Goal: Task Accomplishment & Management: Manage account settings

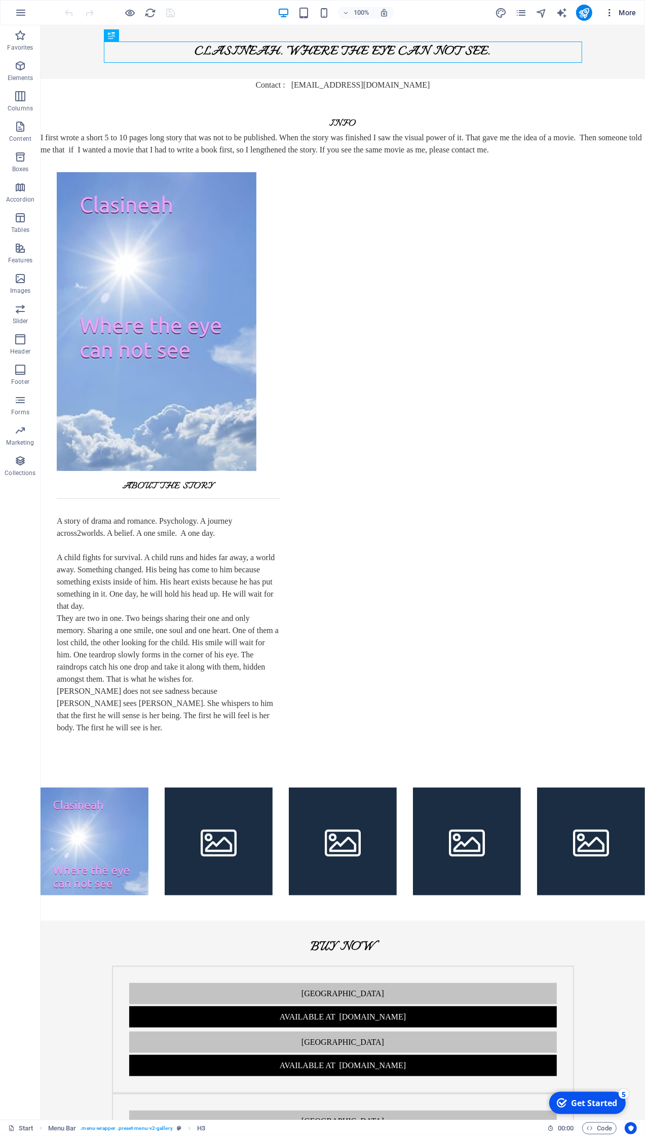
click at [631, 13] on span "More" at bounding box center [620, 13] width 32 height 10
click at [602, 40] on h6 "Website Settings" at bounding box center [599, 39] width 60 height 12
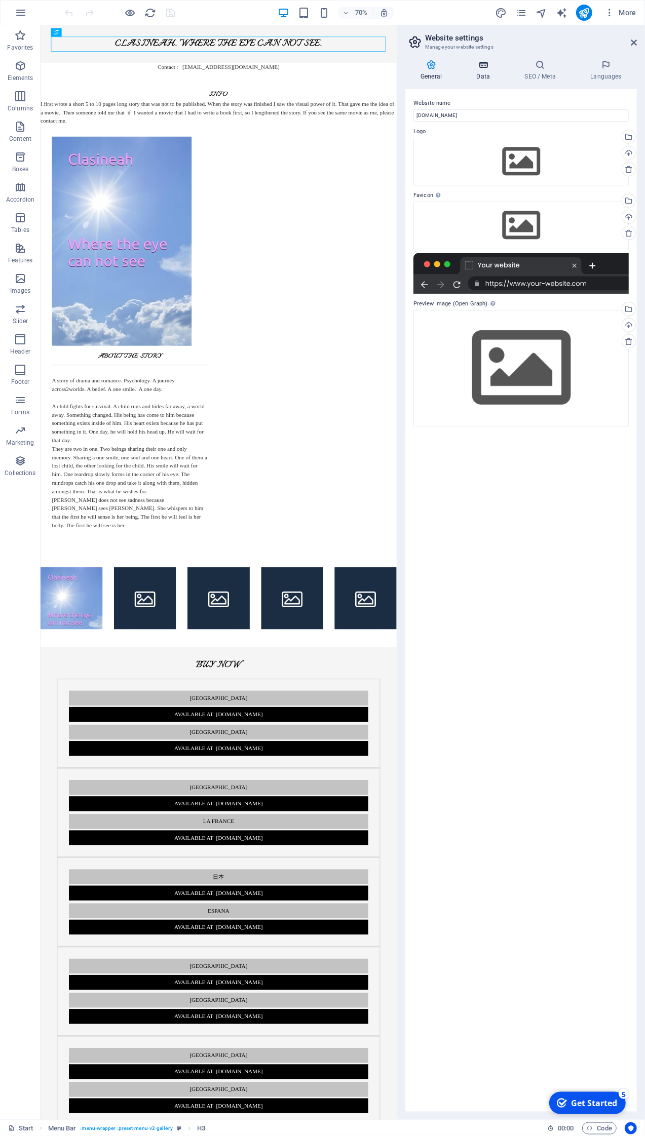
click at [482, 69] on icon at bounding box center [483, 65] width 44 height 10
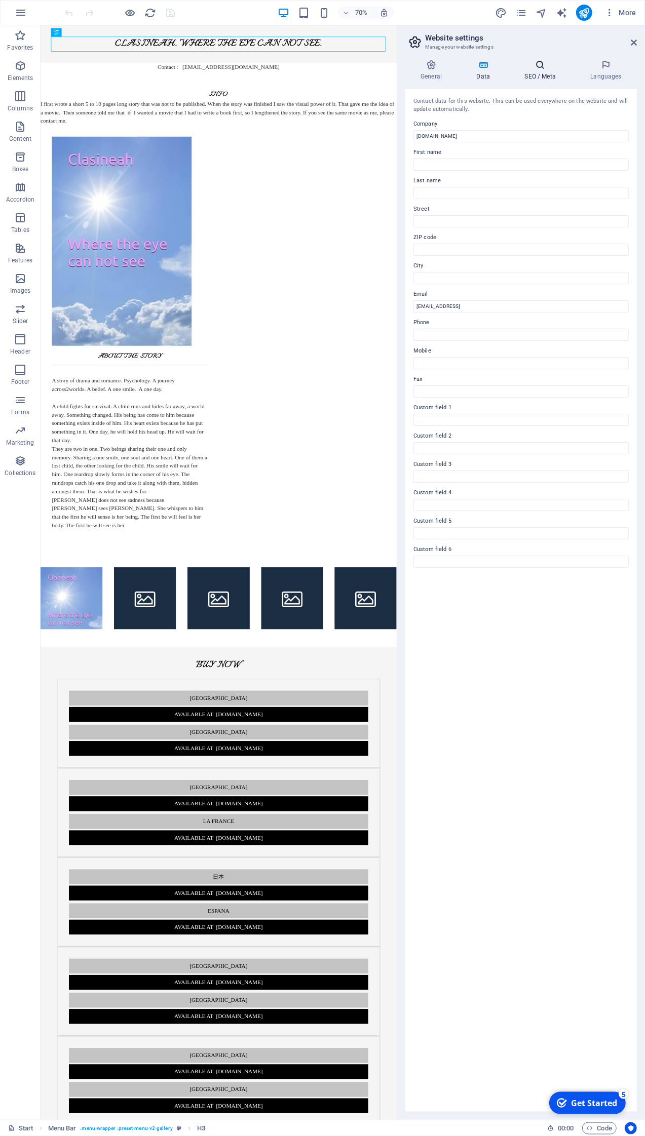
click at [538, 67] on icon at bounding box center [540, 65] width 62 height 10
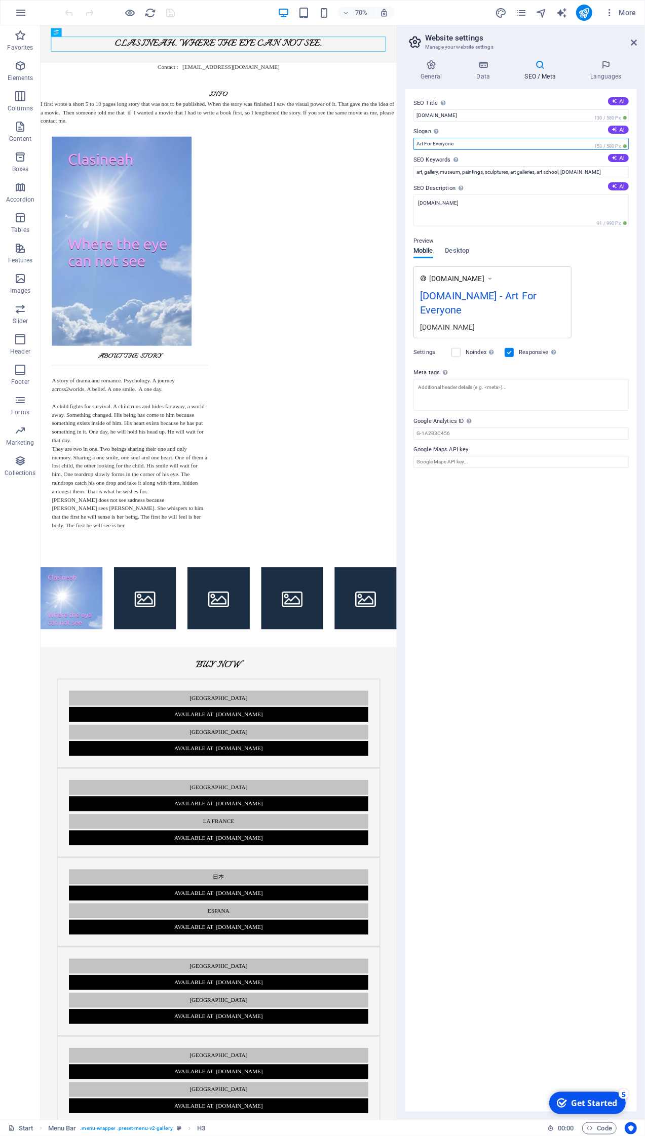
drag, startPoint x: 486, startPoint y: 142, endPoint x: 406, endPoint y: 132, distance: 80.6
click at [413, 138] on input "Art For Everyone" at bounding box center [520, 144] width 215 height 12
type input "Clasineah"
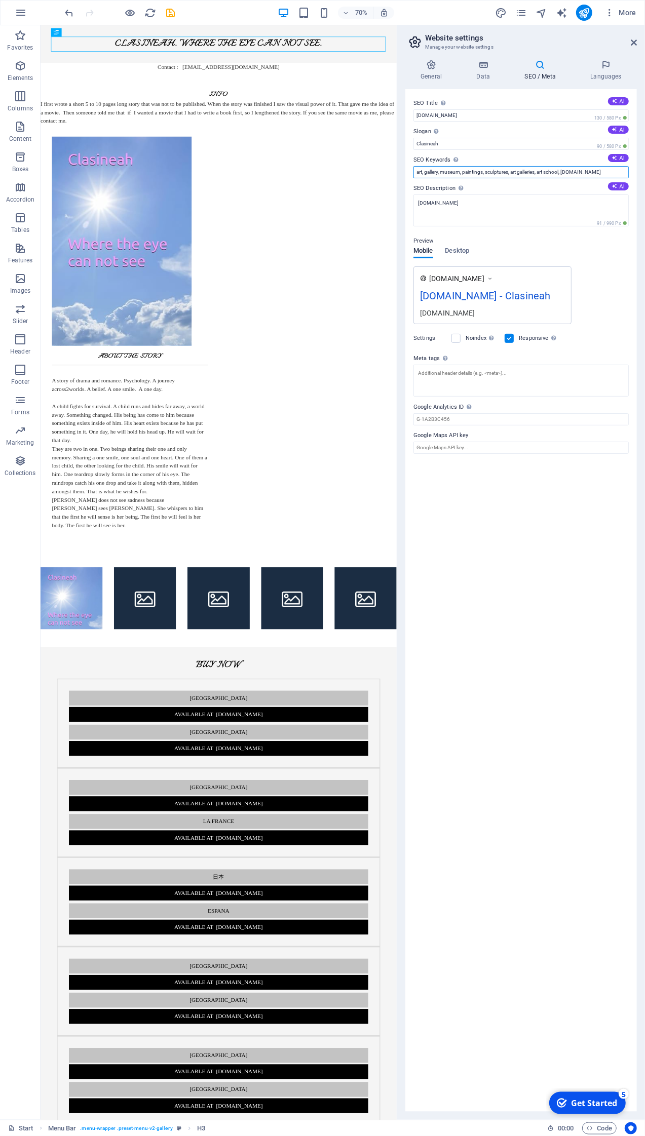
click at [509, 171] on input "art, gallery, museum, paintings, sculptures, art galleries, art school, clasine…" at bounding box center [520, 172] width 215 height 12
click at [610, 67] on icon at bounding box center [606, 65] width 62 height 10
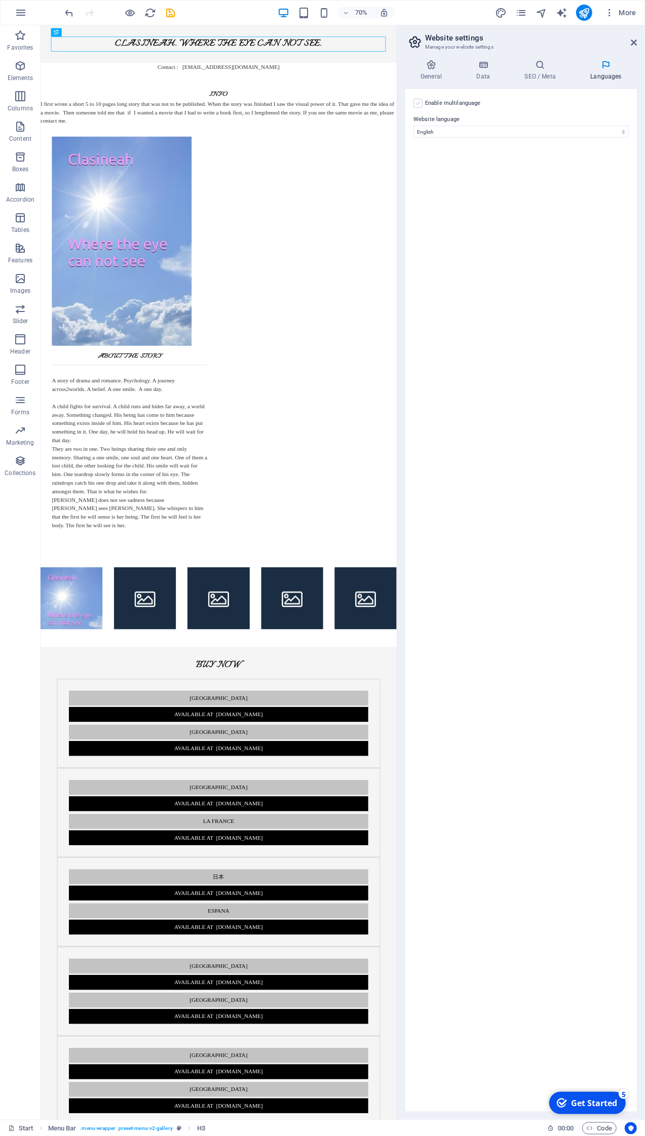
click at [420, 104] on label at bounding box center [417, 103] width 9 height 9
click at [0, 0] on input "Enable multilanguage To disable multilanguage delete all languages until only o…" at bounding box center [0, 0] width 0 height 0
click at [436, 175] on select "Abkhazian Afar Afrikaans Akan Albanian Amharic Arabic Aragonese Armenian Assame…" at bounding box center [520, 181] width 169 height 12
click at [474, 179] on select "Abkhazian Afar Afrikaans Akan Albanian Amharic Arabic Aragonese Armenian Assame…" at bounding box center [520, 181] width 169 height 12
click at [436, 175] on select "Abkhazian Afar Afrikaans Akan Albanian Amharic Arabic Aragonese Armenian Assame…" at bounding box center [520, 181] width 169 height 12
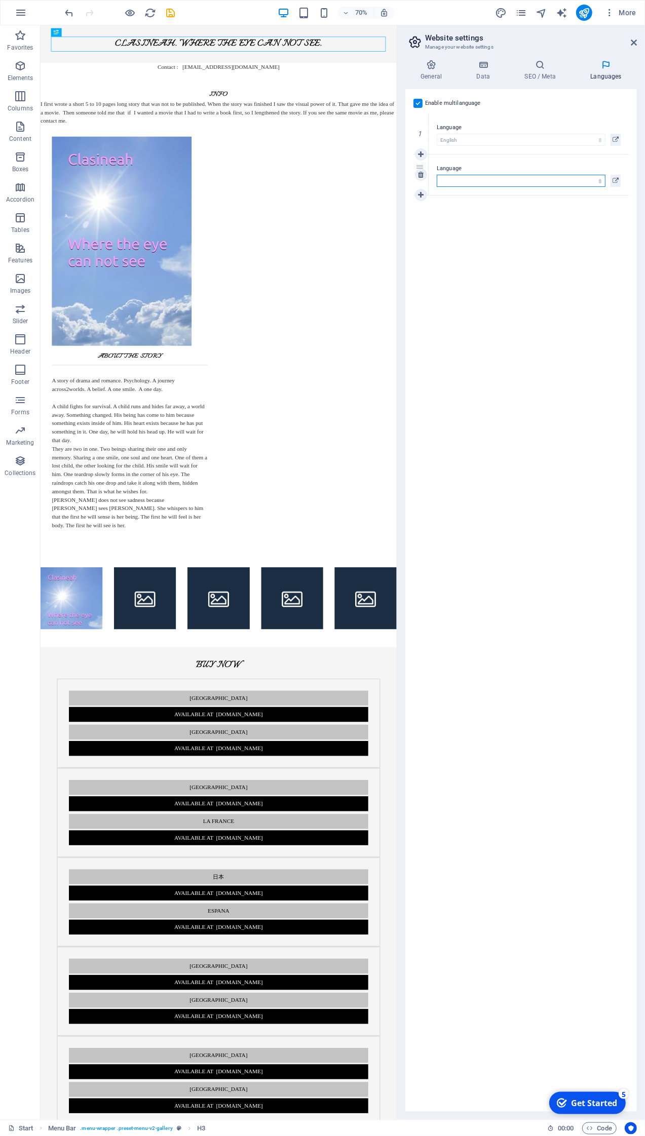
select select "55"
click option "German" at bounding box center [0, 0] width 0 height 0
drag, startPoint x: 633, startPoint y: 41, endPoint x: 533, endPoint y: 6, distance: 105.9
click at [633, 41] on icon at bounding box center [633, 42] width 6 height 8
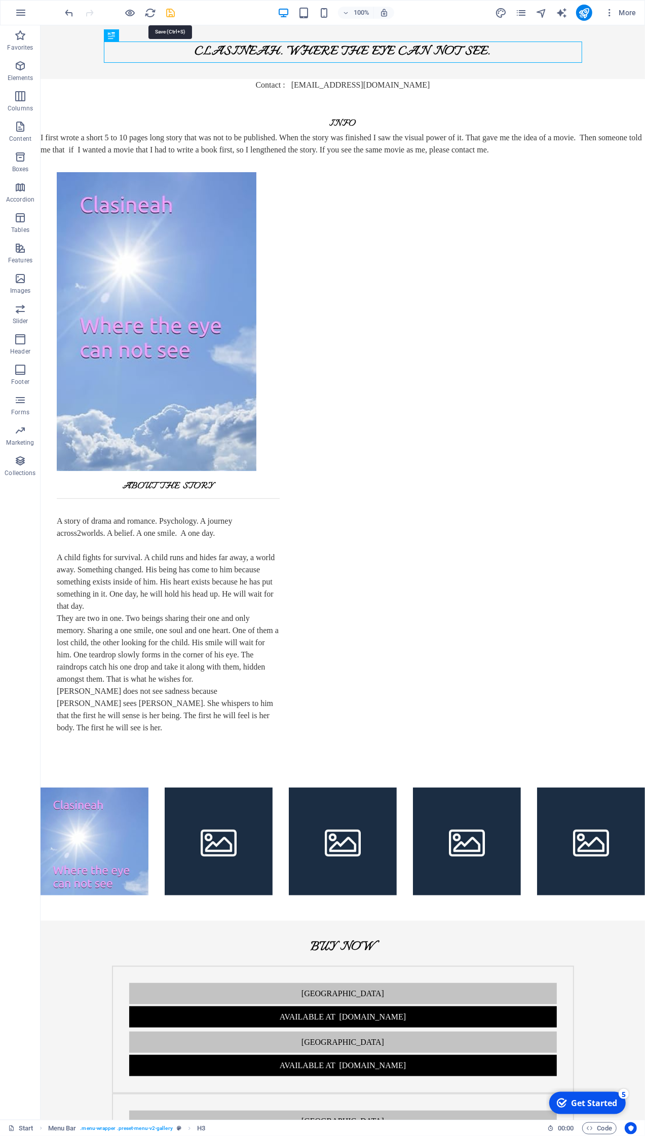
click at [171, 15] on icon "save" at bounding box center [171, 13] width 12 height 12
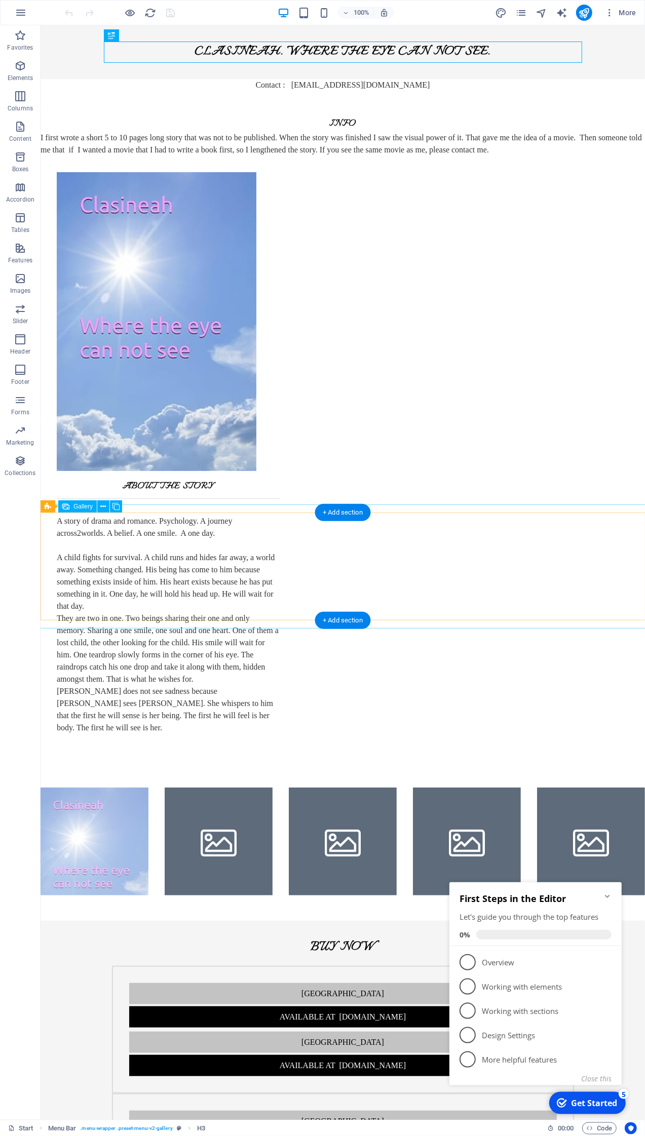
click at [212, 787] on li at bounding box center [218, 841] width 108 height 108
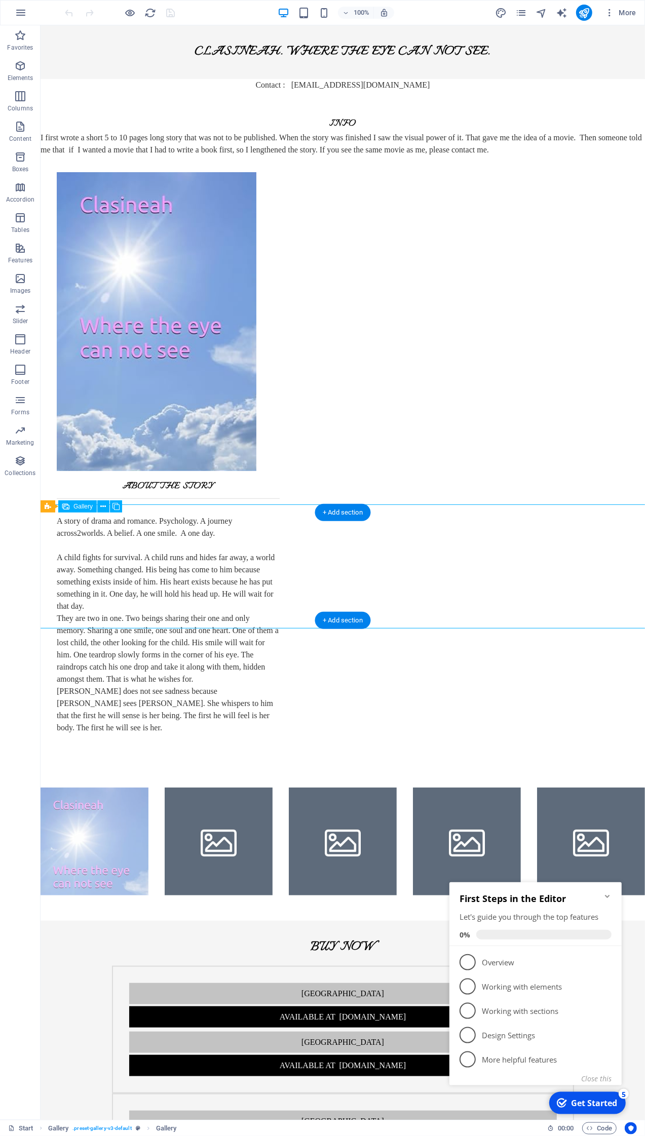
click at [212, 787] on li at bounding box center [218, 841] width 108 height 108
select select "4"
select select "px"
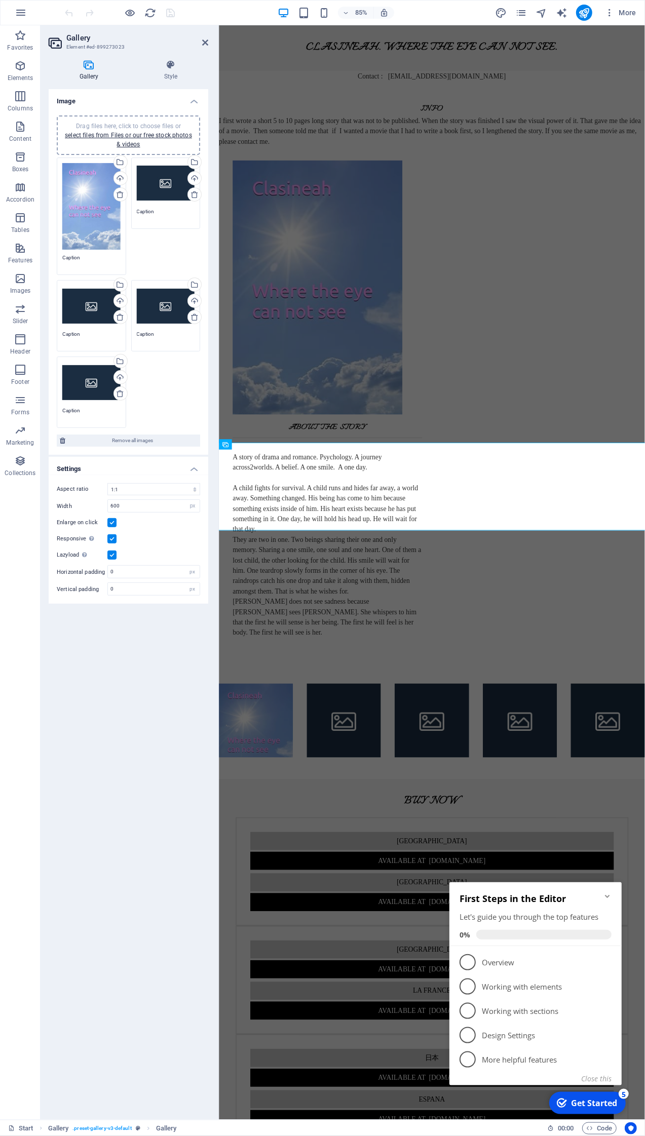
click at [209, 44] on aside "Gallery Element #ed-899273023 Gallery Style Image Drag files here, click to cho…" at bounding box center [130, 572] width 178 height 1094
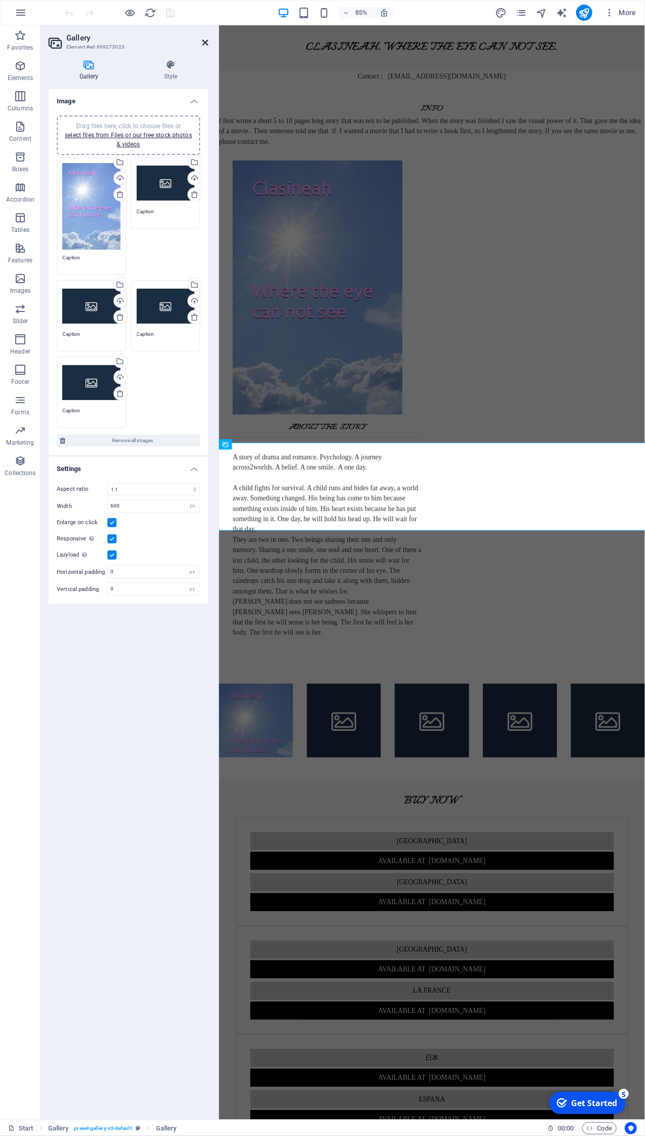
click at [203, 39] on icon at bounding box center [205, 42] width 6 height 8
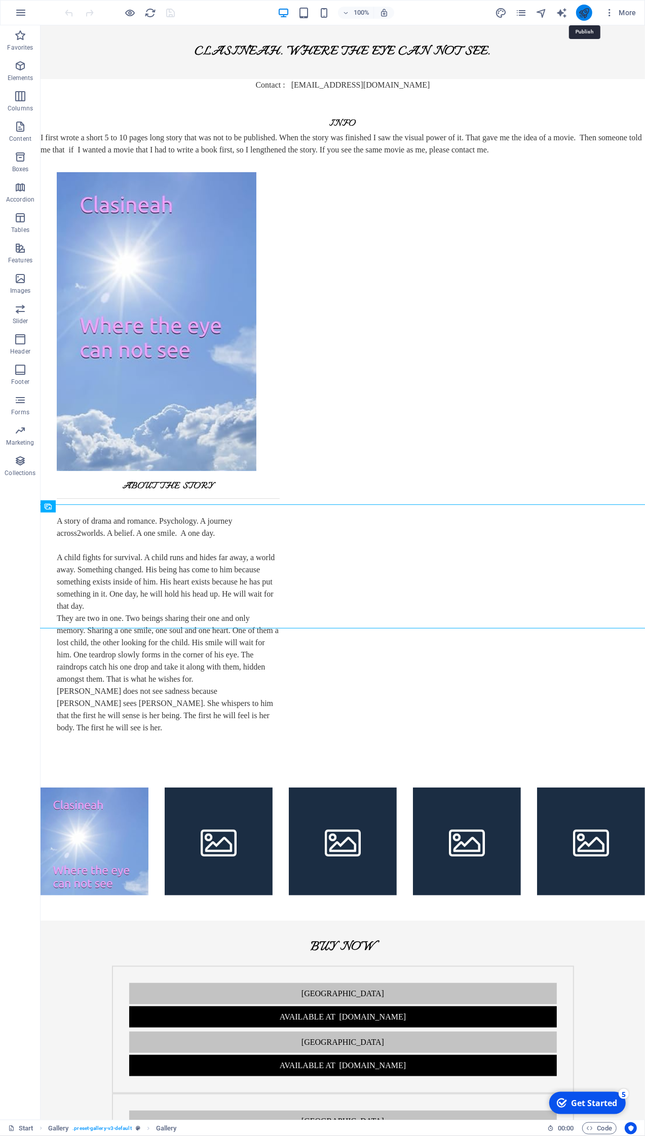
click at [587, 11] on icon "publish" at bounding box center [584, 13] width 12 height 12
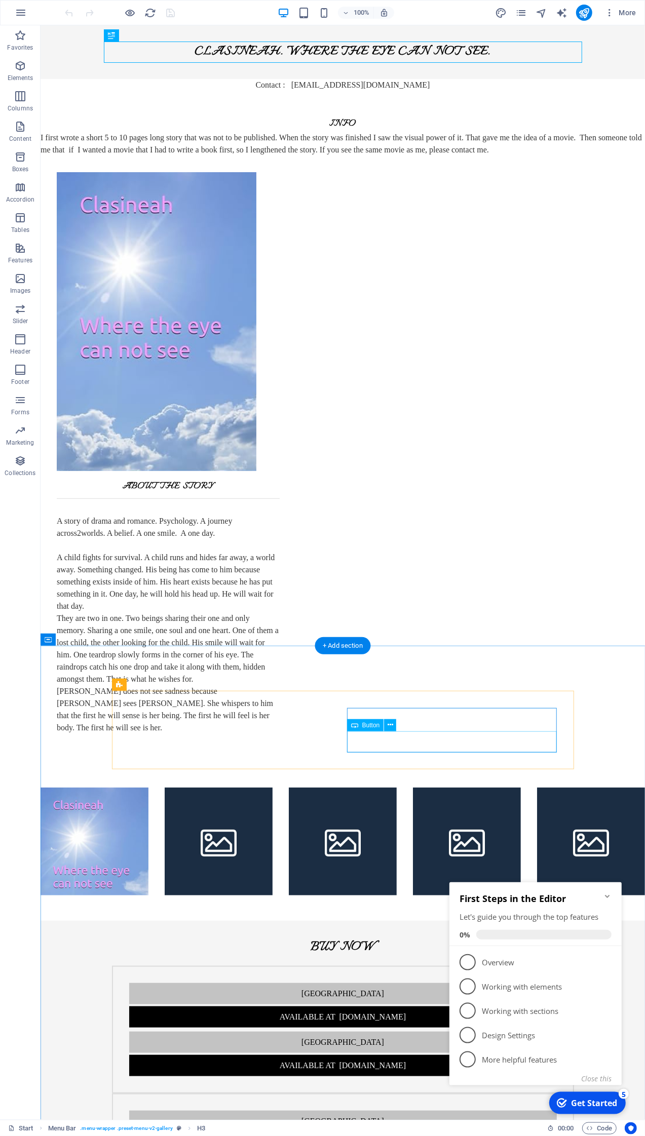
click at [420, 1054] on div "Available at [DOMAIN_NAME]" at bounding box center [342, 1064] width 427 height 21
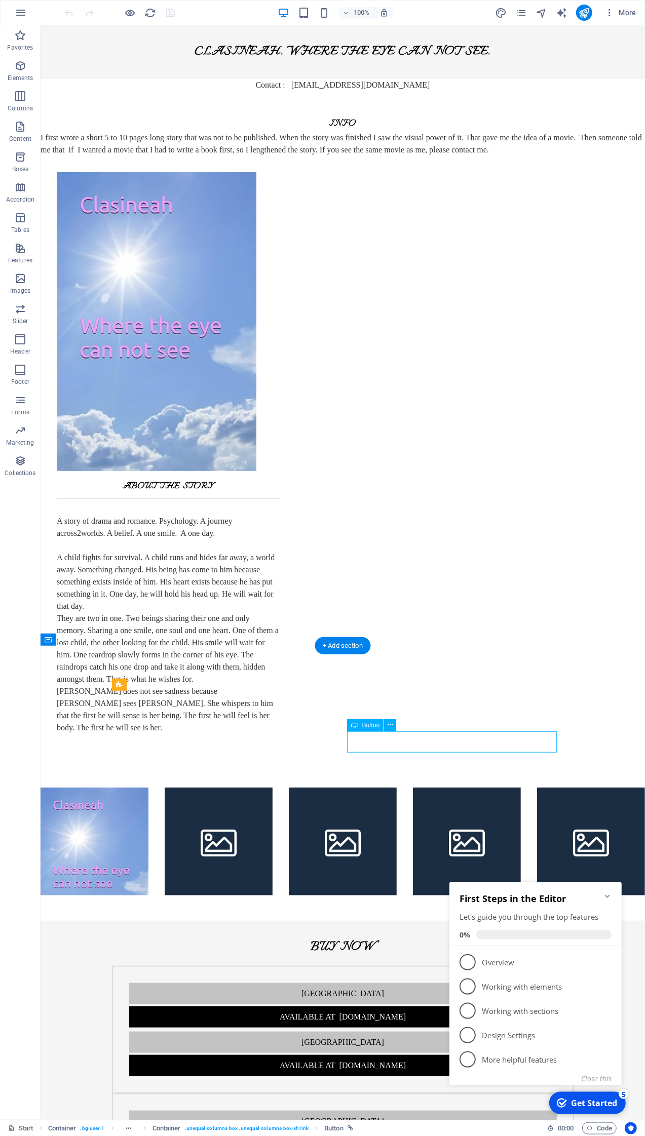
click at [422, 1054] on div "Available at [DOMAIN_NAME]" at bounding box center [342, 1064] width 427 height 21
click at [440, 1054] on div "Available at [DOMAIN_NAME]" at bounding box center [342, 1064] width 427 height 21
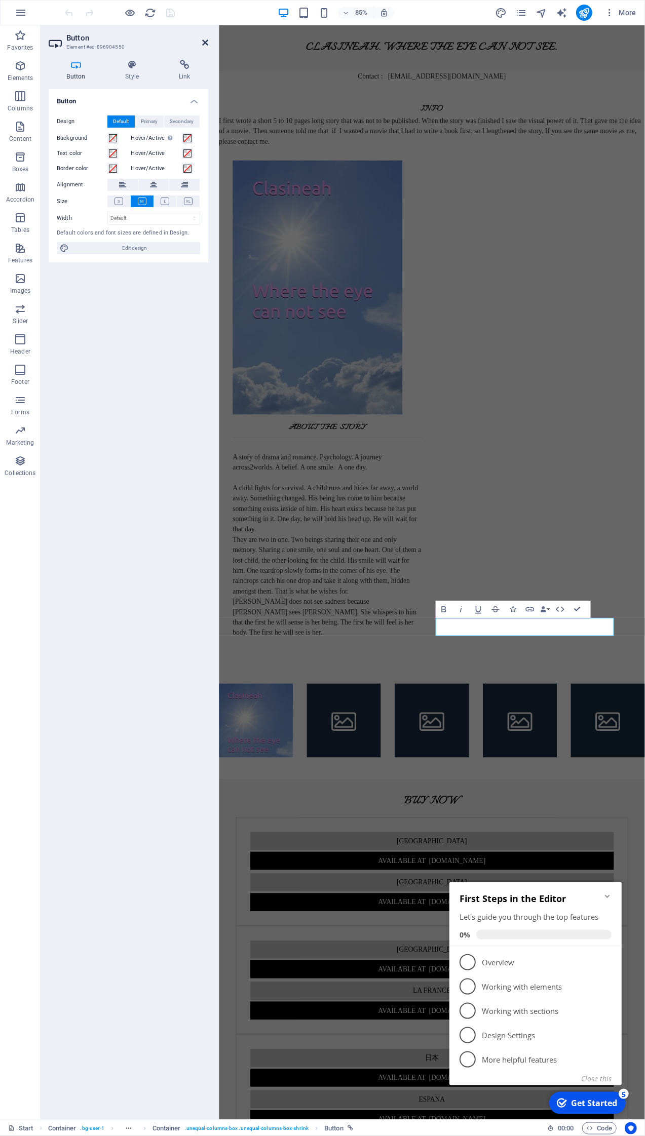
click at [206, 45] on icon at bounding box center [205, 42] width 6 height 8
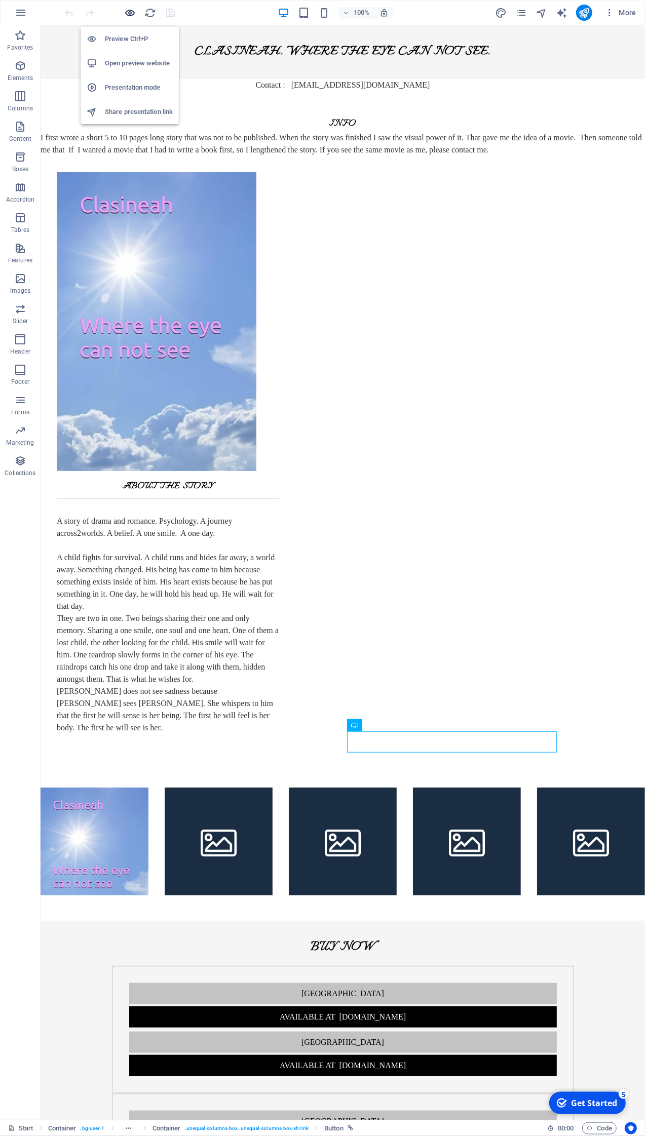
click at [133, 13] on icon "button" at bounding box center [131, 13] width 12 height 12
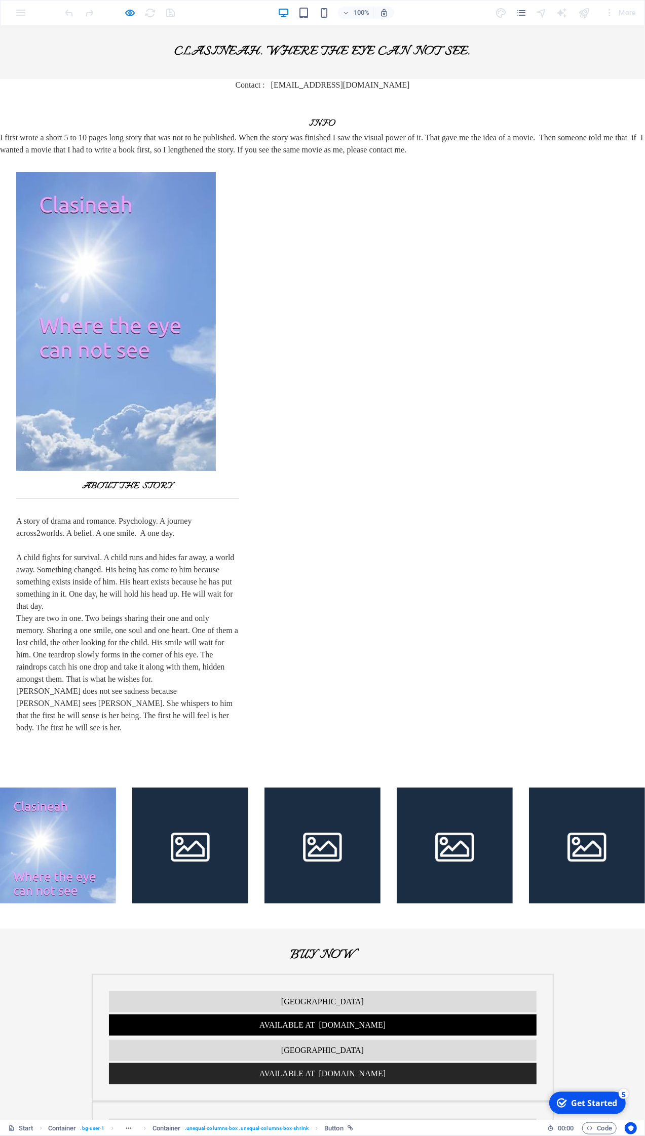
click at [488, 1062] on link "Available at [DOMAIN_NAME]" at bounding box center [322, 1072] width 427 height 21
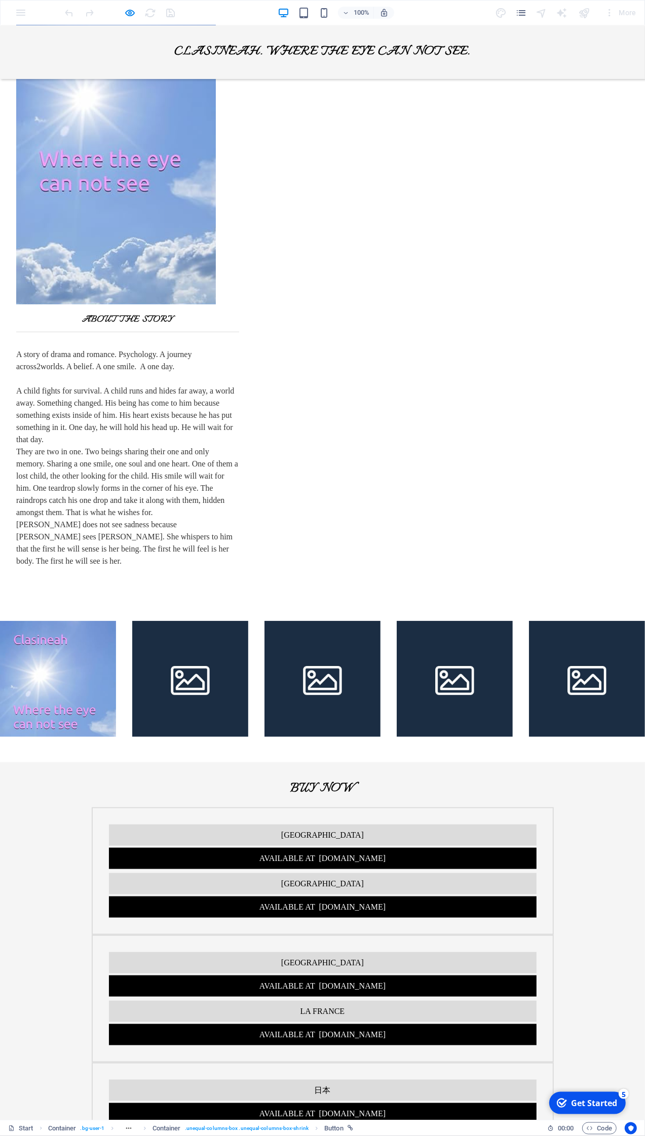
scroll to position [167, 0]
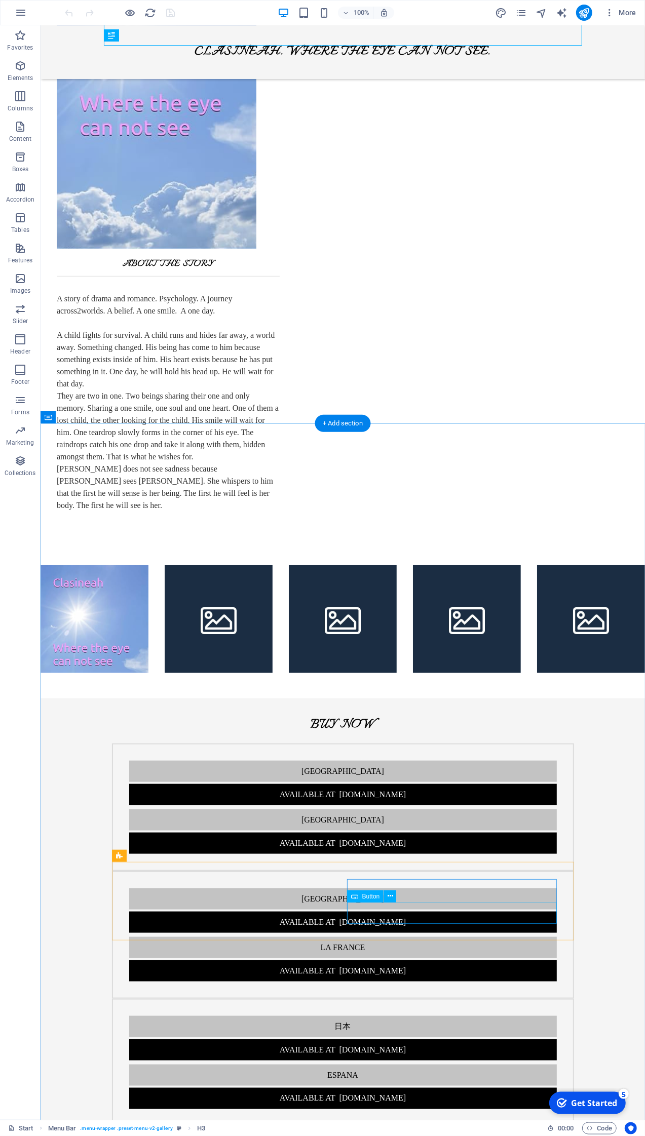
scroll to position [223, 0]
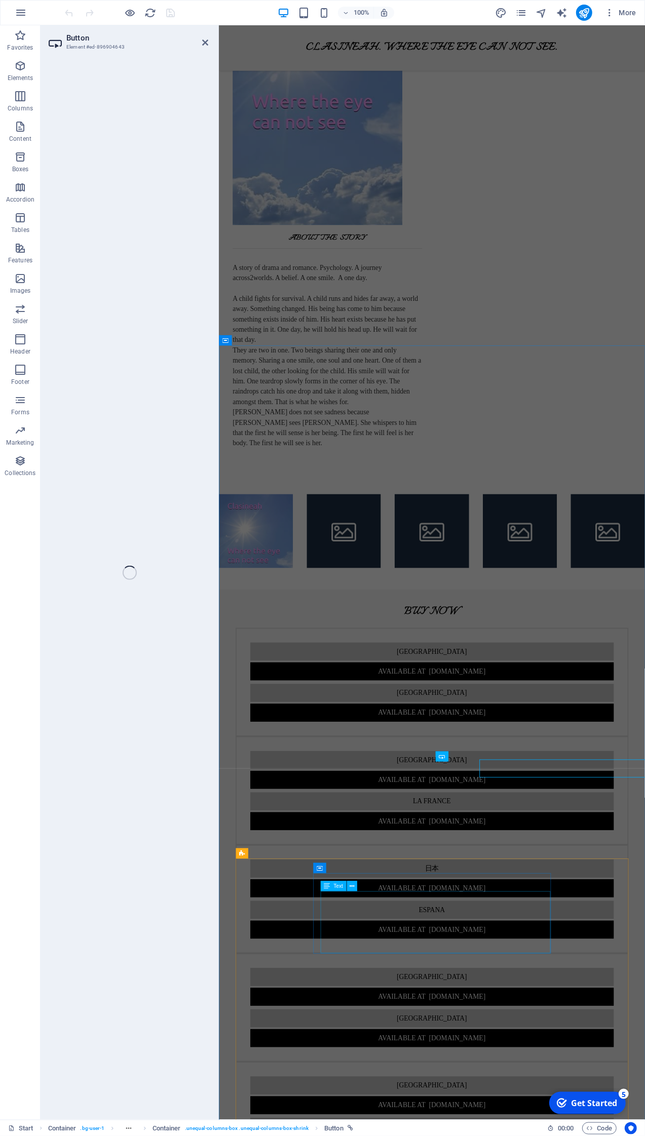
scroll to position [235, 0]
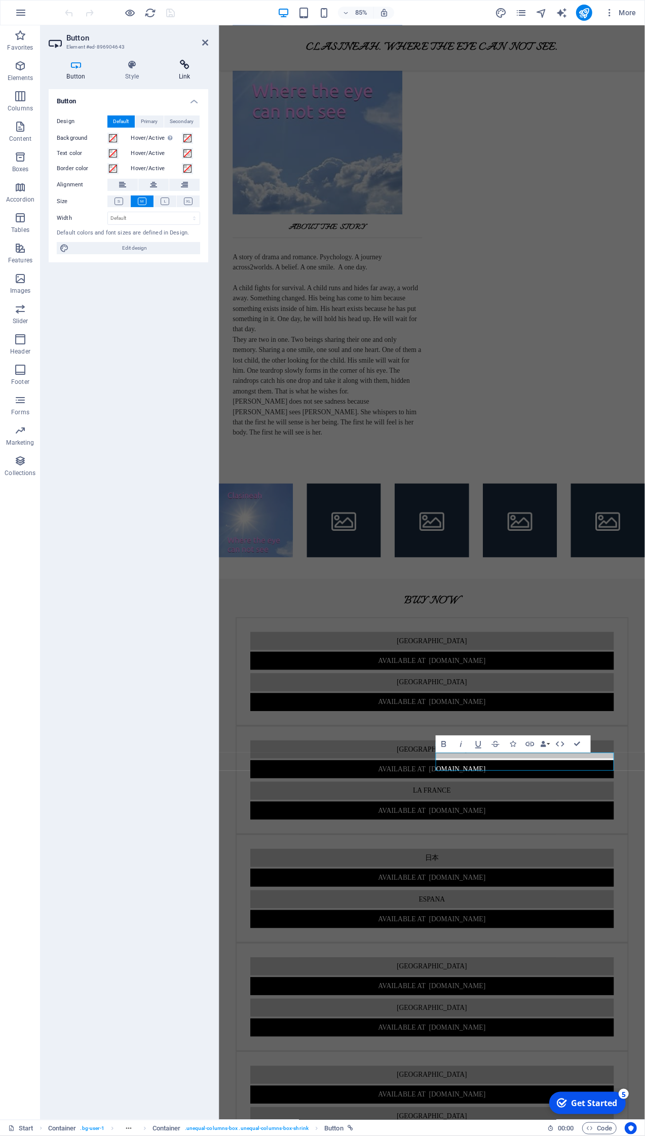
click at [185, 64] on icon at bounding box center [185, 65] width 48 height 10
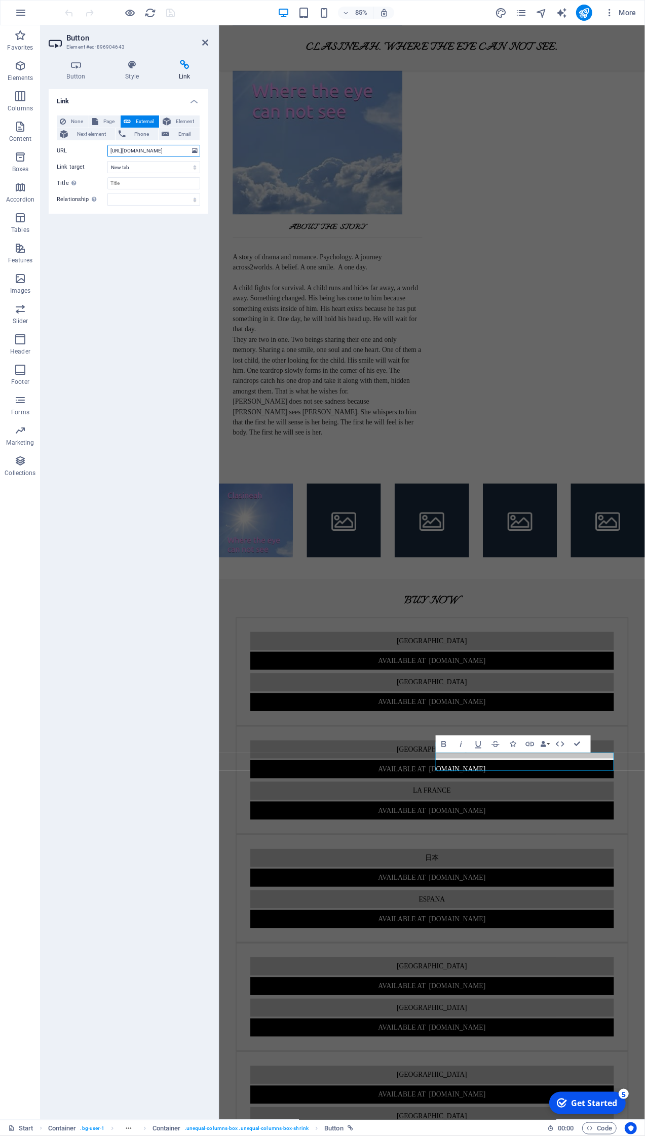
scroll to position [0, 14]
drag, startPoint x: 111, startPoint y: 146, endPoint x: 262, endPoint y: 145, distance: 150.9
click at [200, 145] on input "http://www.amazon.de/dp/B0FKNK5L9F" at bounding box center [153, 151] width 93 height 12
click at [149, 150] on input "http://www.amazon.de/dp/B0FKNK5L9F" at bounding box center [153, 151] width 93 height 12
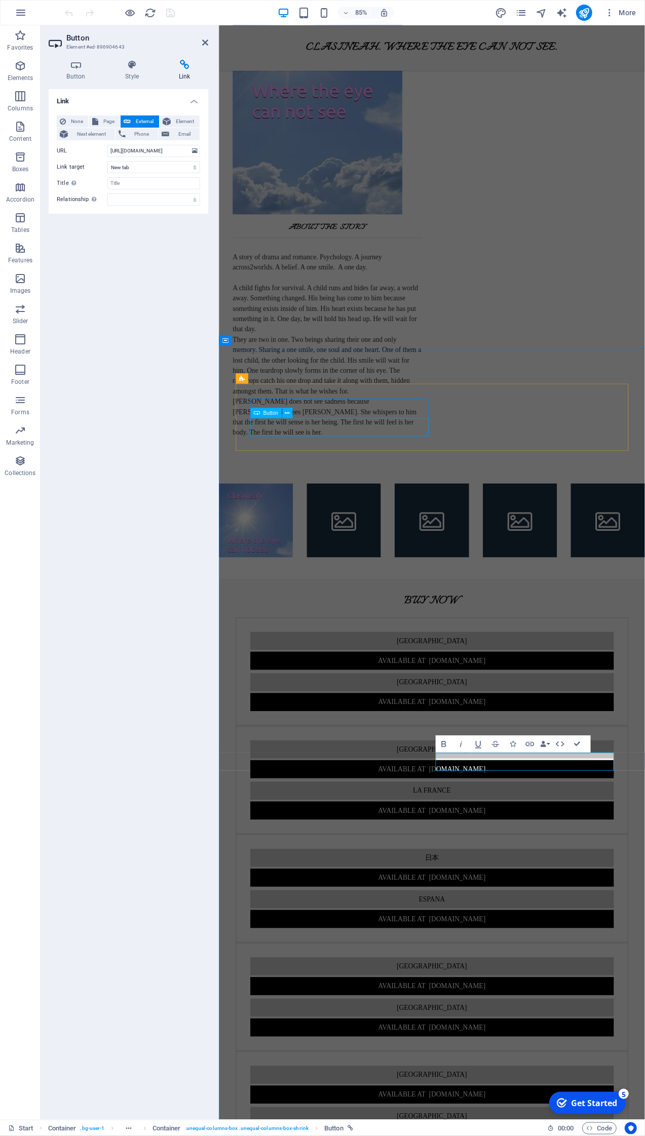
click at [350, 762] on div "Available at [DOMAIN_NAME]" at bounding box center [468, 772] width 427 height 21
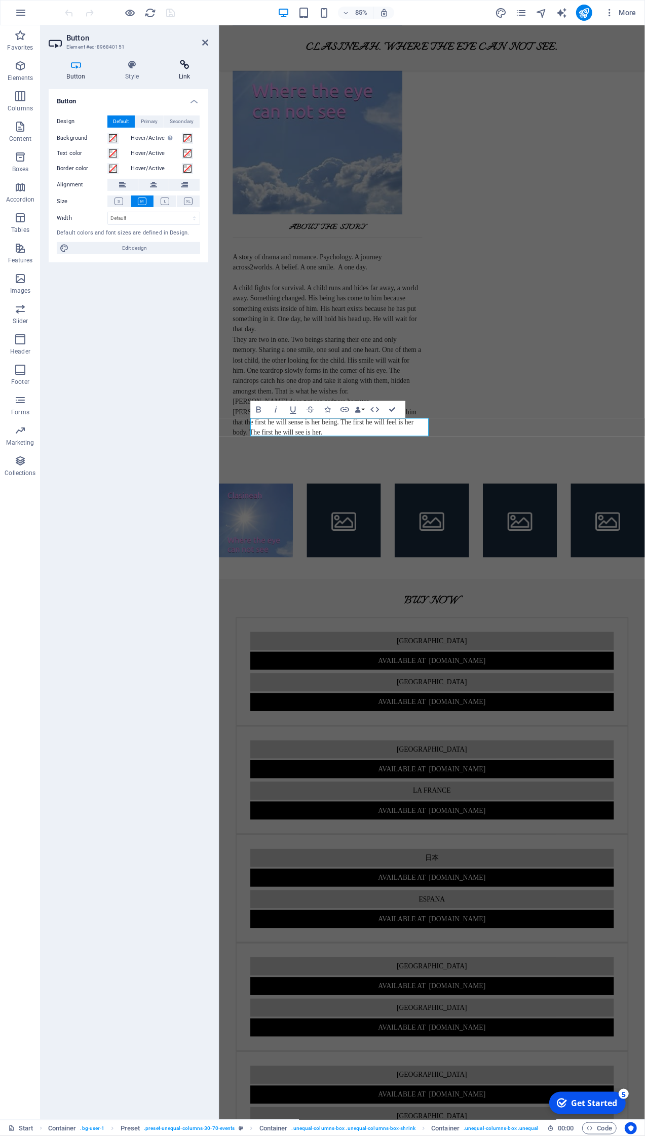
click at [189, 67] on icon at bounding box center [185, 65] width 48 height 10
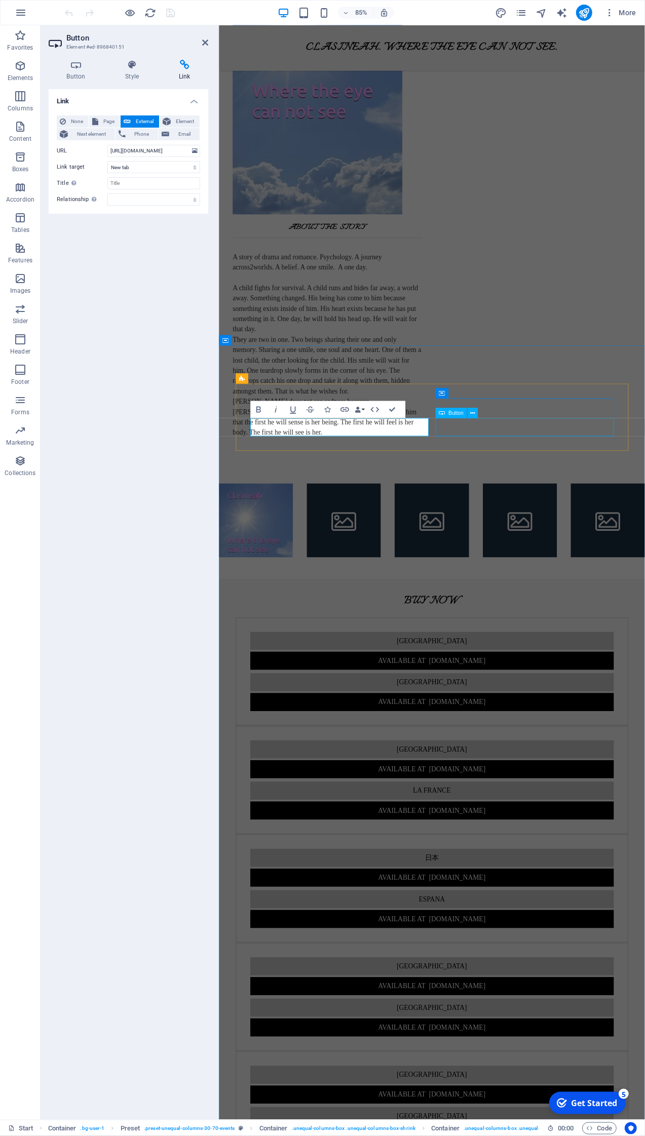
click at [520, 811] on div "Available at [DOMAIN_NAME]" at bounding box center [468, 821] width 427 height 21
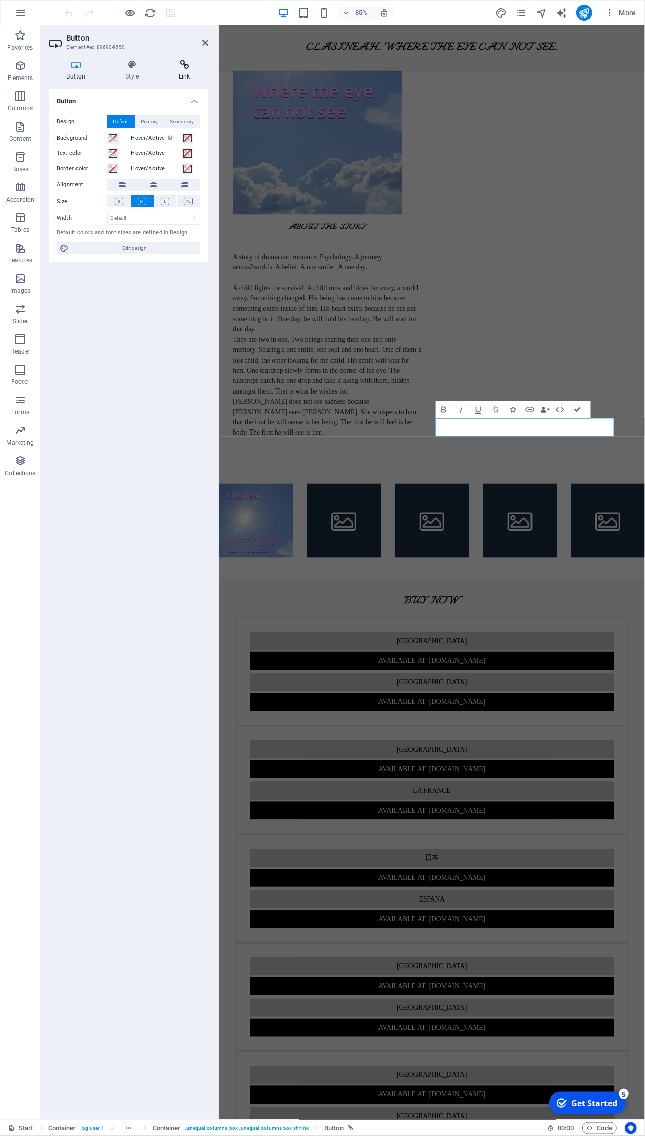
click at [181, 68] on icon at bounding box center [185, 65] width 48 height 10
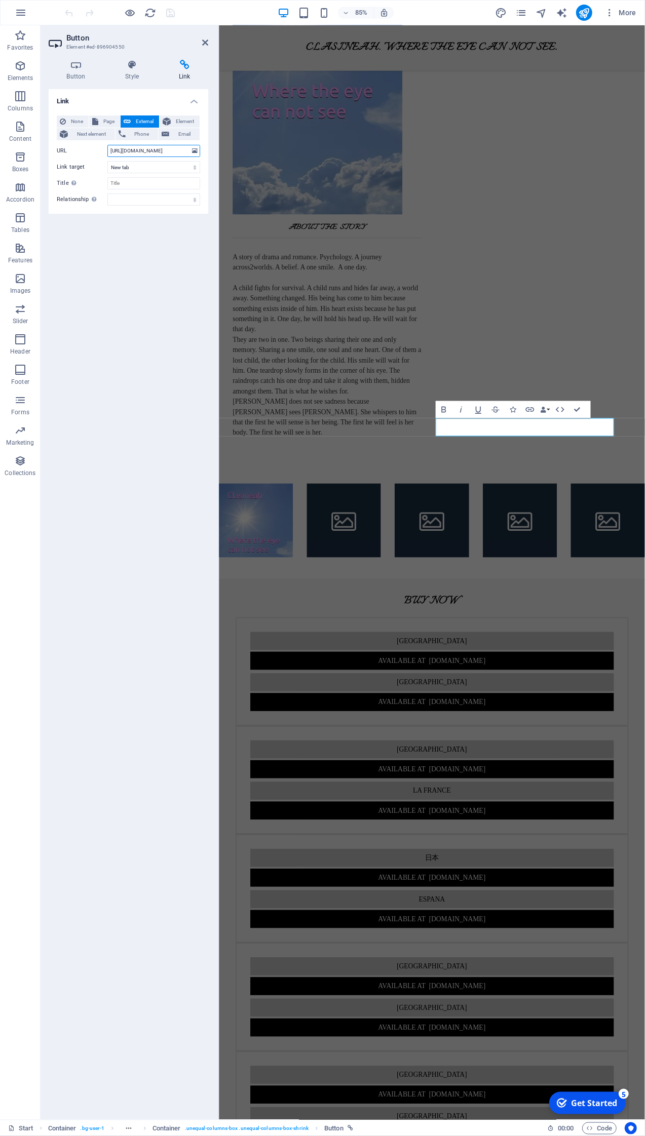
click at [140, 153] on input "http://www.amazon.de/dp/B0FKN" at bounding box center [153, 151] width 93 height 12
click at [118, 148] on input "http://www.amazon.de/dp/B0FKN" at bounding box center [153, 151] width 93 height 12
drag, startPoint x: 159, startPoint y: 149, endPoint x: 230, endPoint y: 151, distance: 70.9
click at [200, 151] on input "http://www.amazon.de/dp/B0FKN" at bounding box center [153, 151] width 93 height 12
type input "h"
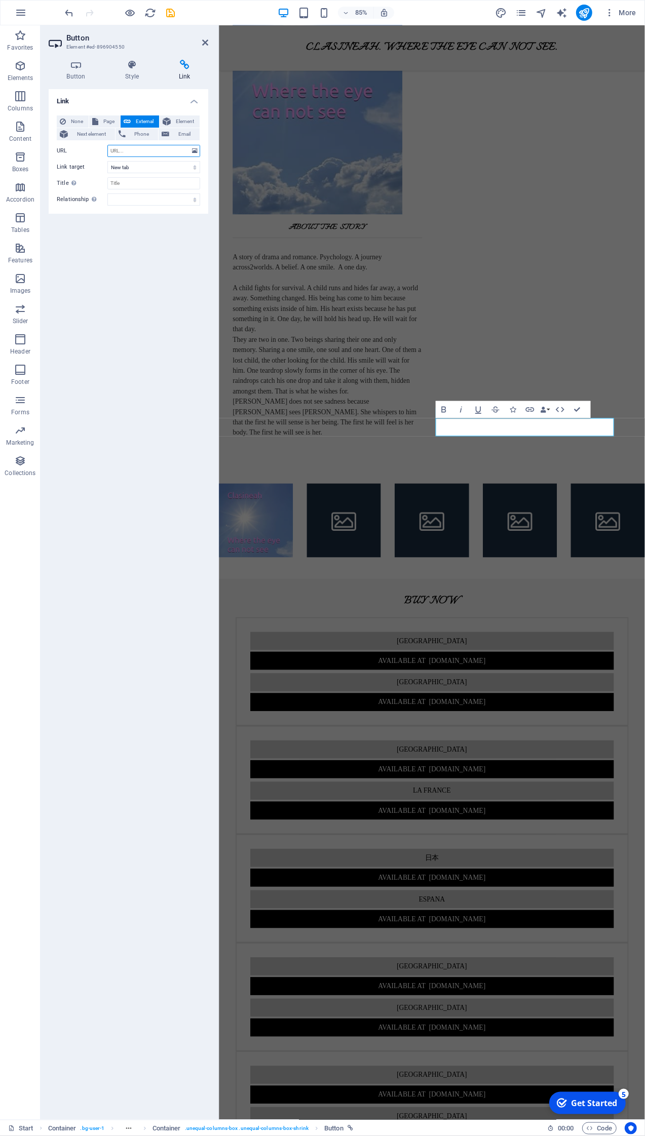
paste input "http://www.amazon.de/dp/B0FKNK5L9F"
type input "http://www.amazon.de/dp/B0FKNK5L9F"
click at [207, 43] on icon at bounding box center [205, 42] width 6 height 8
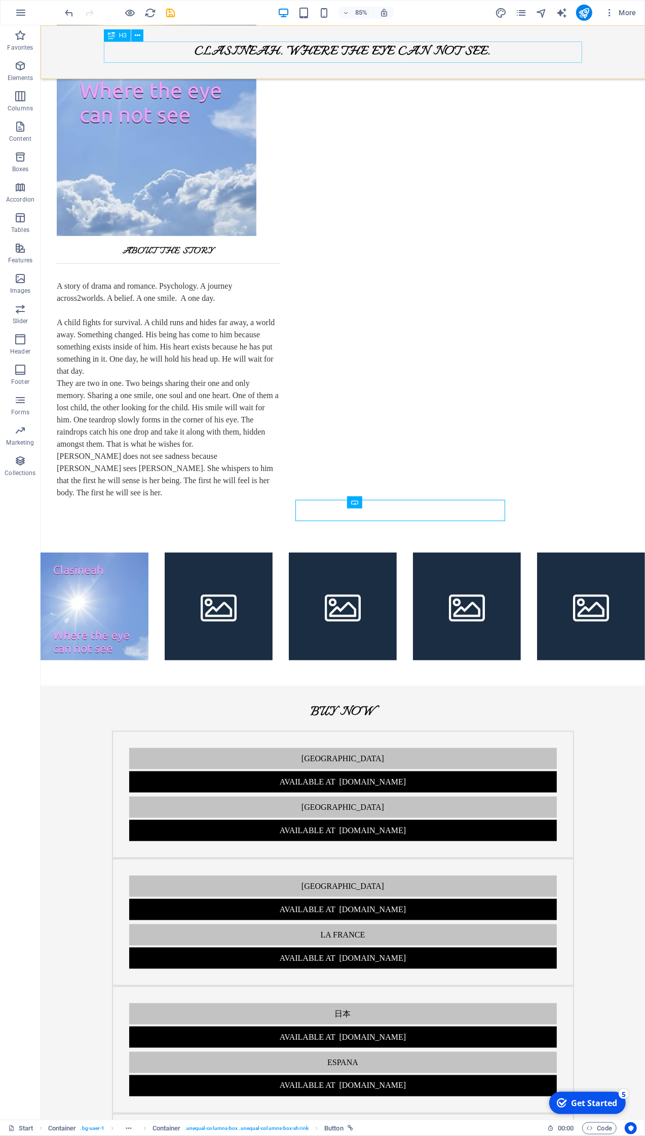
scroll to position [223, 0]
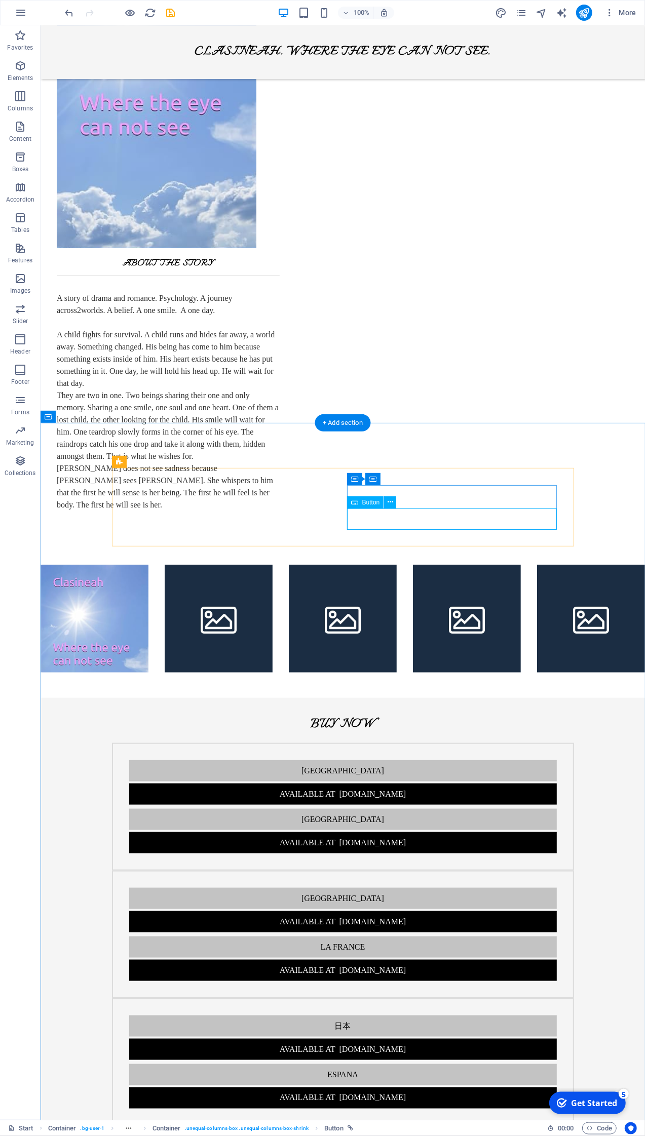
click at [455, 831] on div "Available at [DOMAIN_NAME]" at bounding box center [342, 841] width 427 height 21
click at [453, 831] on div "Available at [DOMAIN_NAME]" at bounding box center [342, 841] width 427 height 21
click at [400, 831] on div "Available at [DOMAIN_NAME]" at bounding box center [342, 841] width 427 height 21
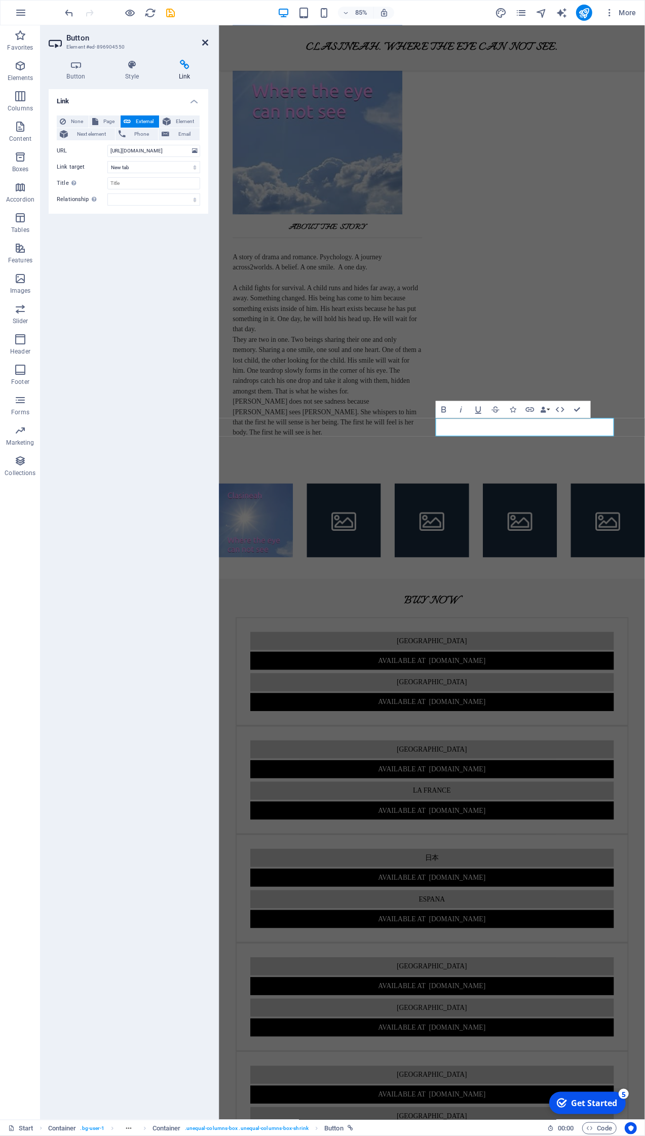
click at [207, 44] on icon at bounding box center [205, 42] width 6 height 8
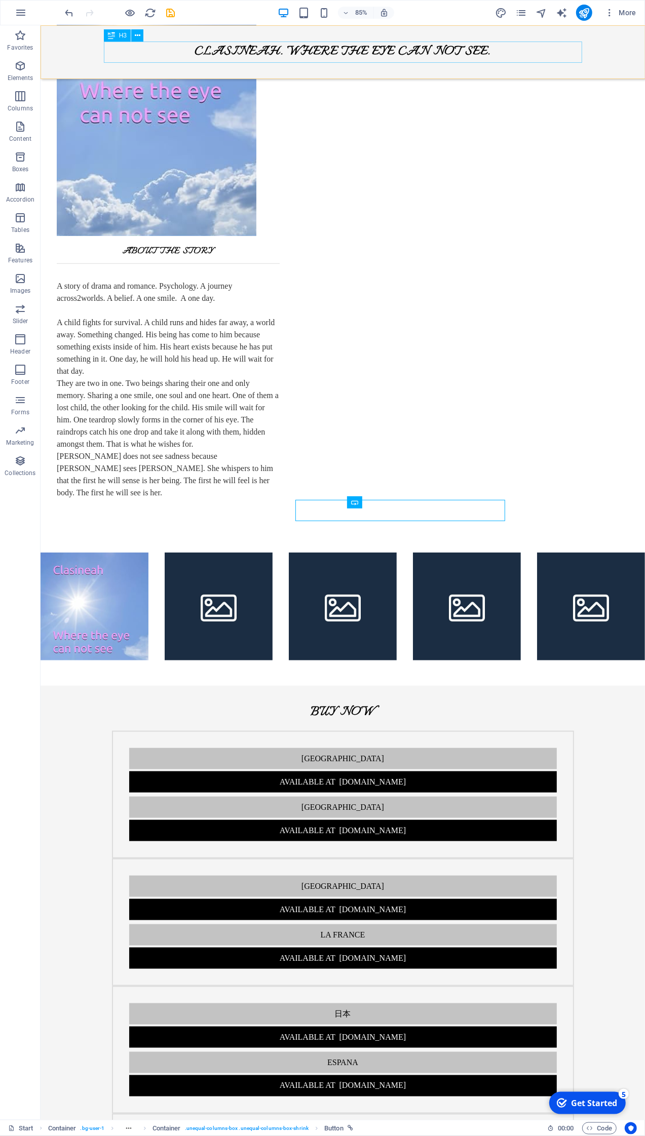
scroll to position [223, 0]
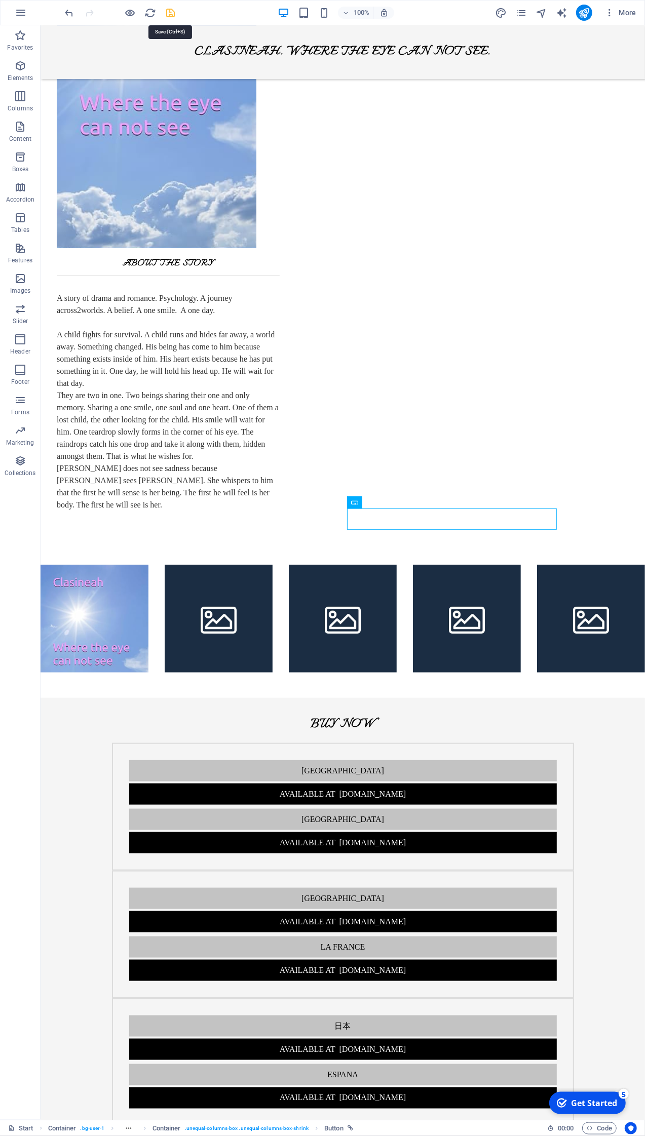
click at [170, 14] on icon "save" at bounding box center [171, 13] width 12 height 12
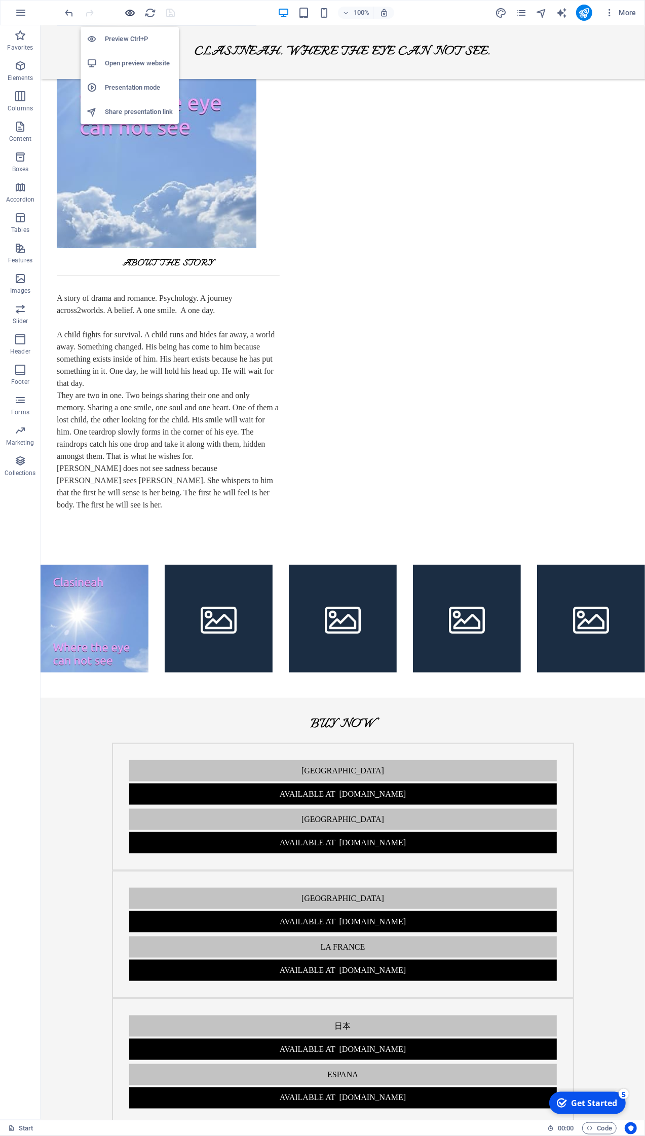
click at [131, 13] on icon "button" at bounding box center [131, 13] width 12 height 12
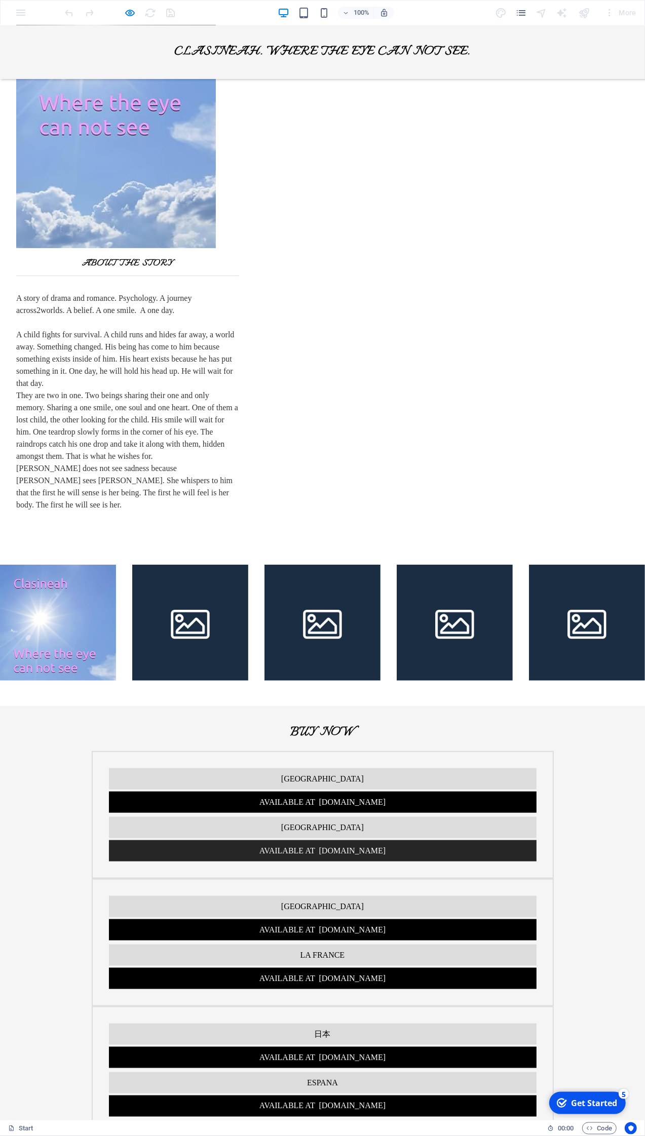
click at [444, 840] on link "Available at [DOMAIN_NAME]" at bounding box center [322, 850] width 427 height 21
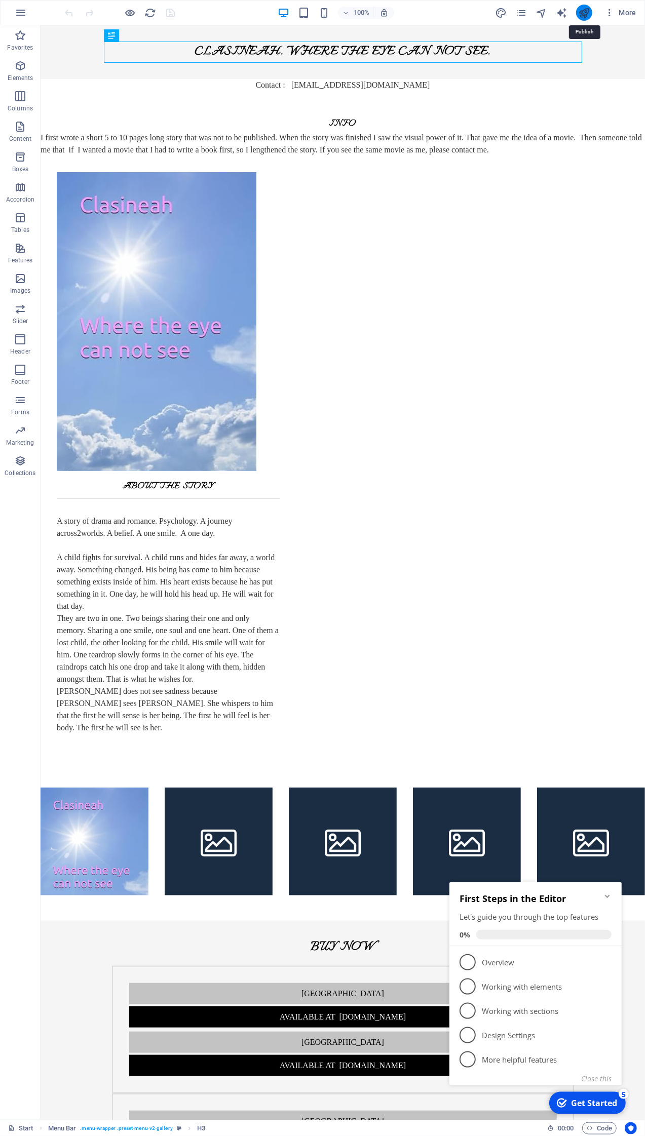
click at [579, 13] on icon "publish" at bounding box center [584, 13] width 12 height 12
